Goal: Information Seeking & Learning: Learn about a topic

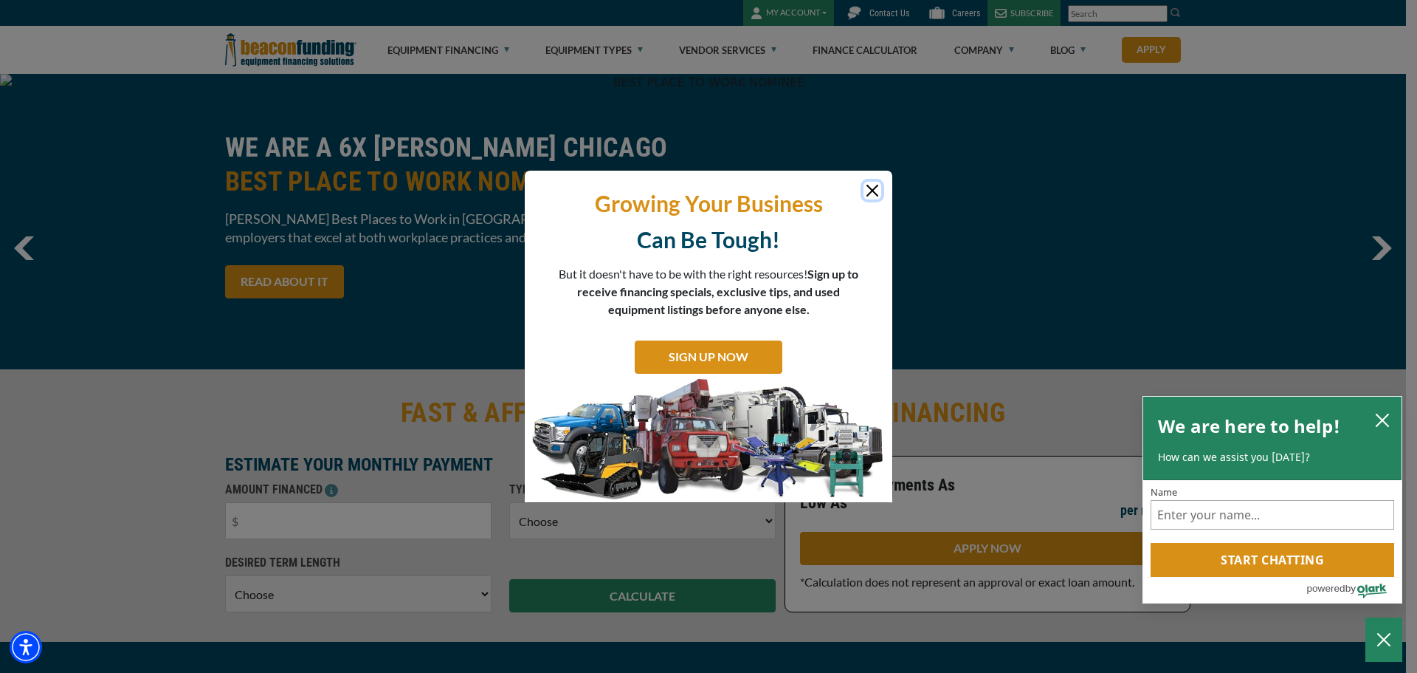
click at [876, 185] on button "Close" at bounding box center [873, 191] width 18 height 18
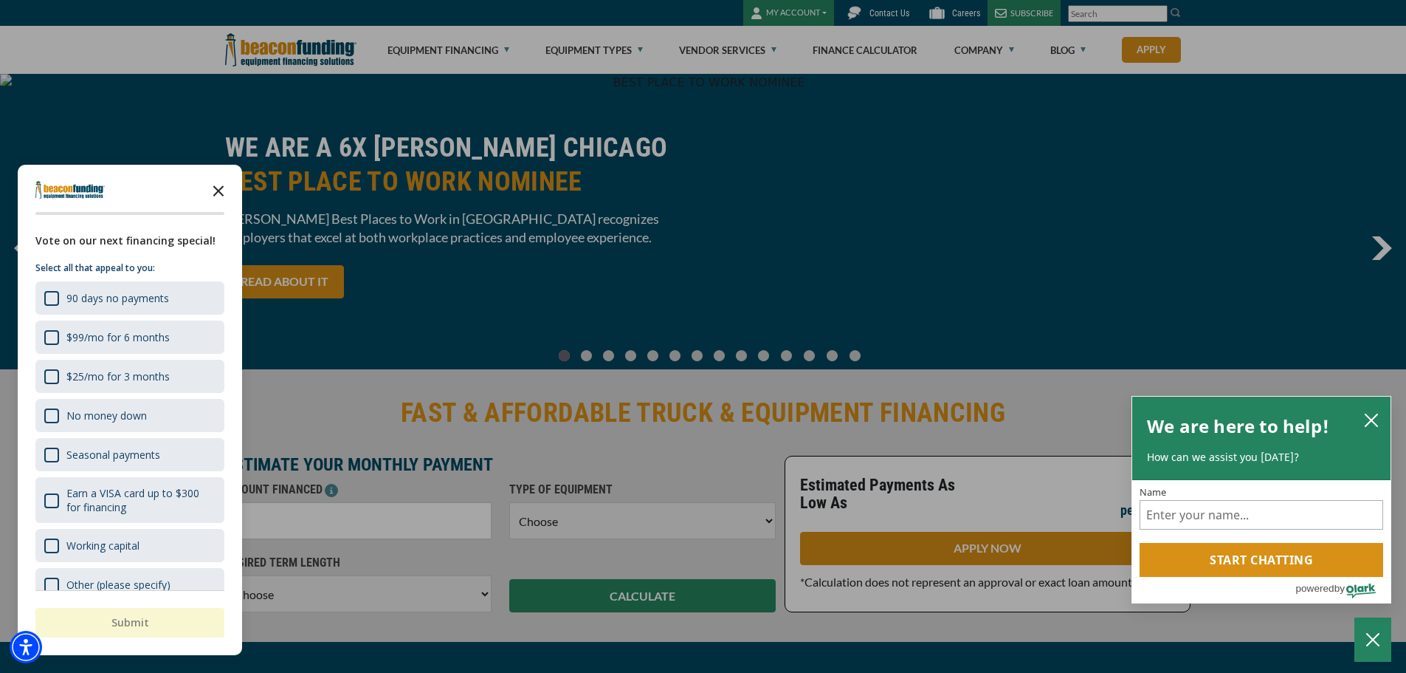
click at [228, 186] on icon "Close the survey" at bounding box center [219, 190] width 30 height 30
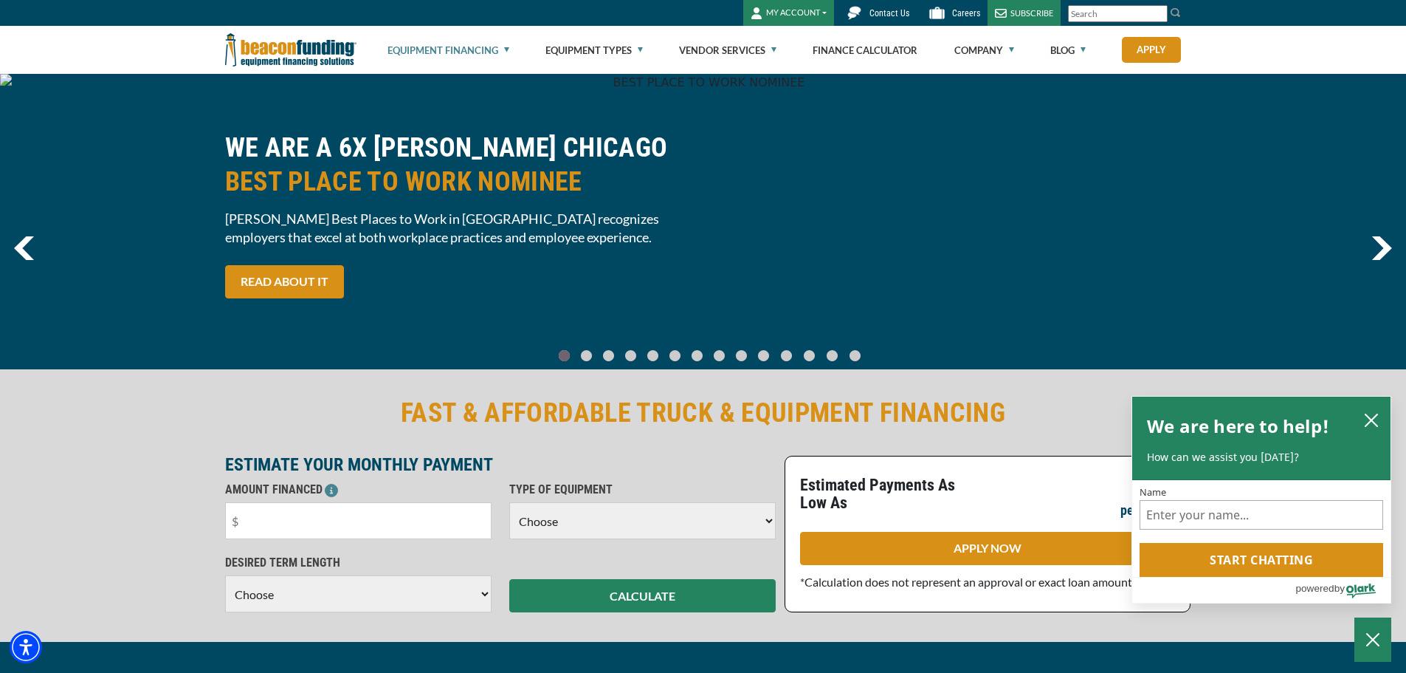
click at [466, 49] on link "Equipment Financing" at bounding box center [449, 50] width 122 height 47
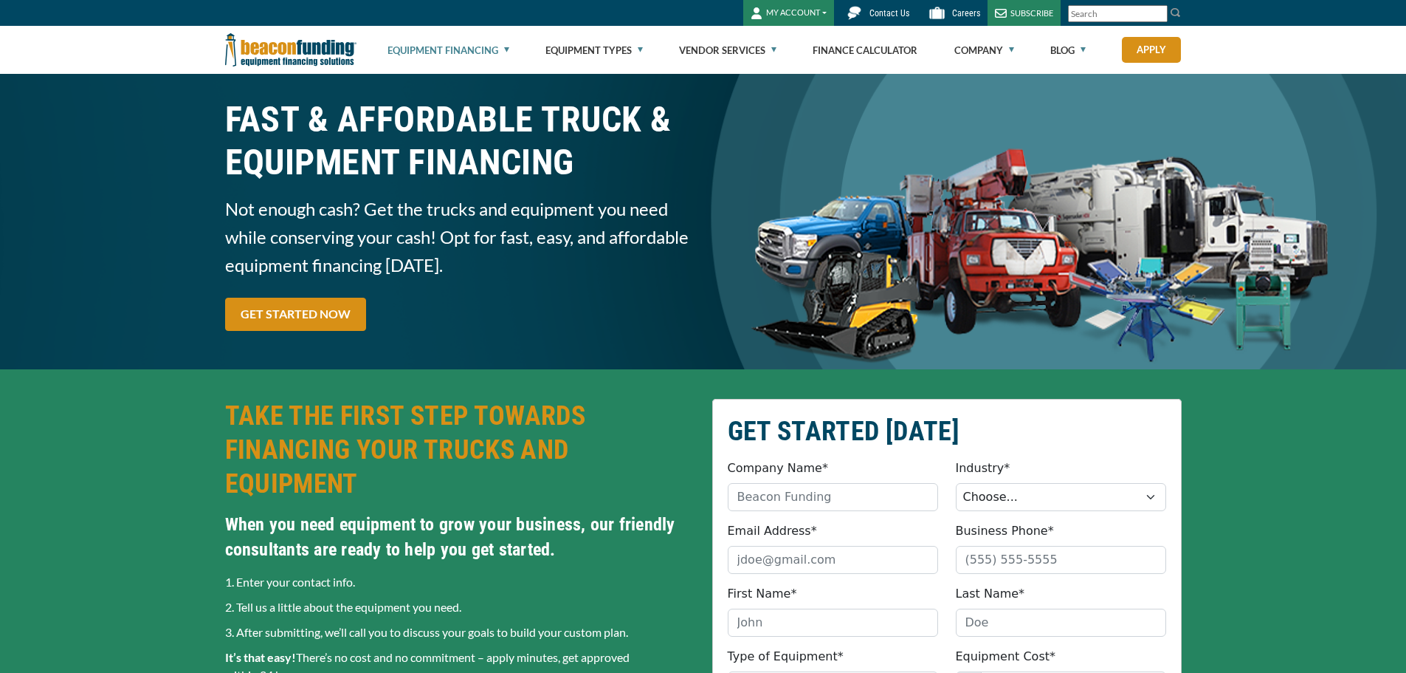
click at [463, 49] on link "Equipment Financing" at bounding box center [449, 50] width 122 height 47
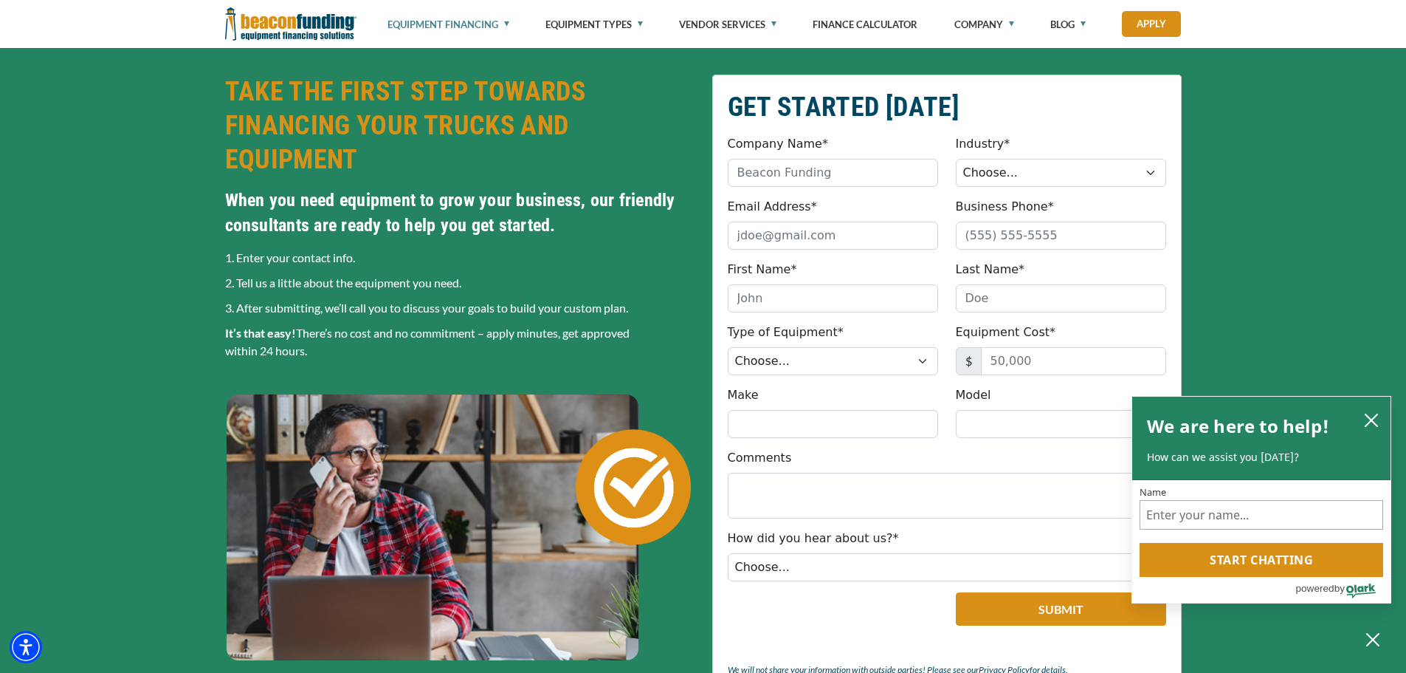
scroll to position [74, 0]
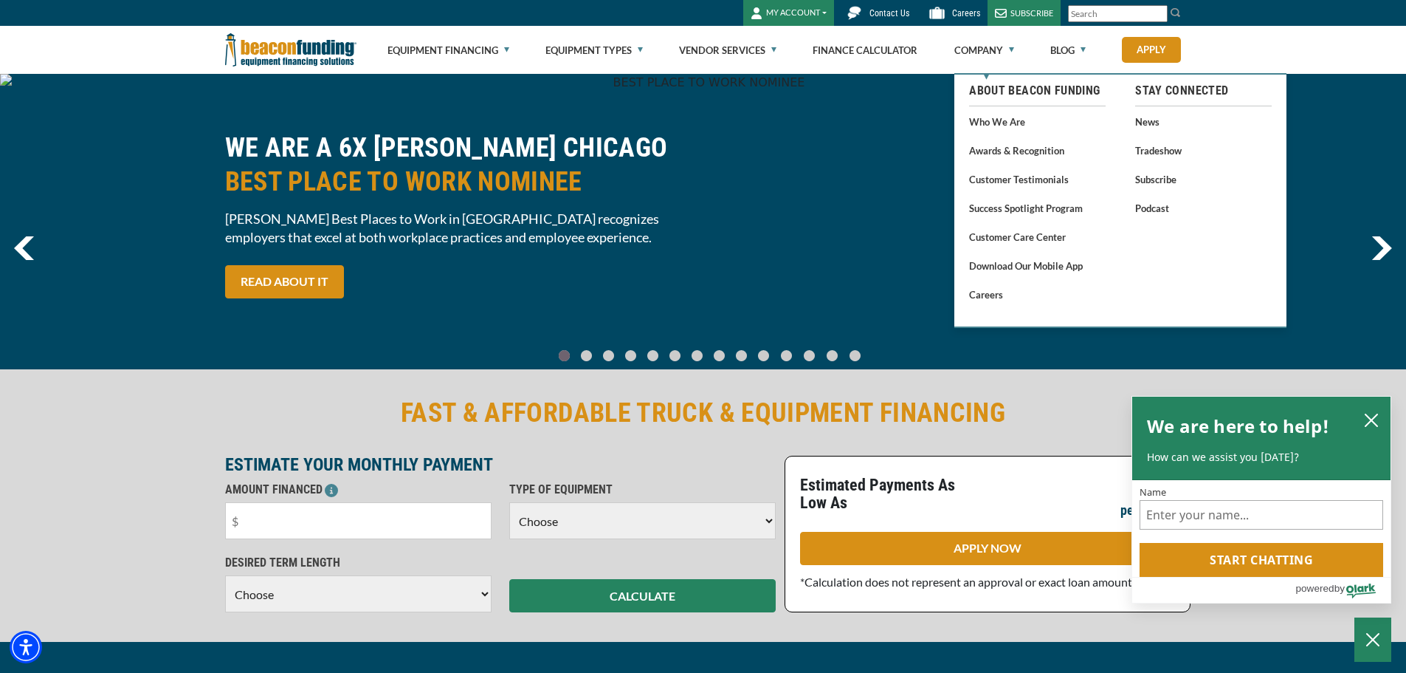
click at [1017, 116] on link "Who We Are" at bounding box center [1037, 121] width 137 height 18
